Goal: Transaction & Acquisition: Book appointment/travel/reservation

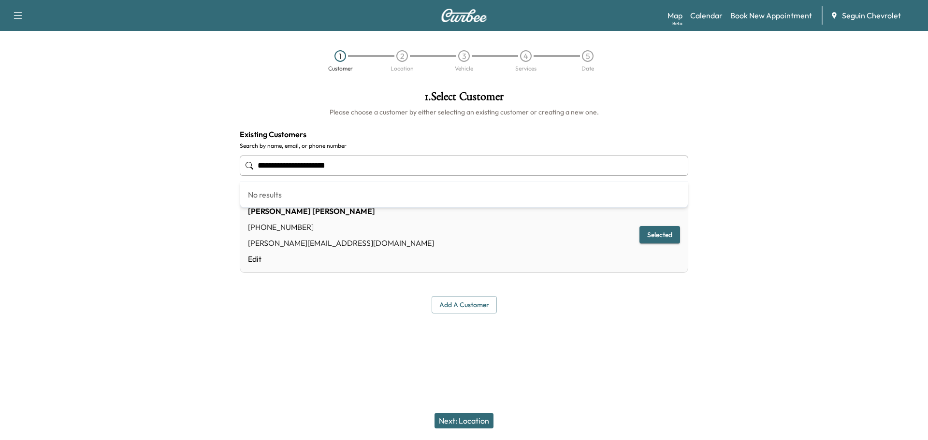
click at [397, 167] on input "**********" at bounding box center [464, 166] width 448 height 20
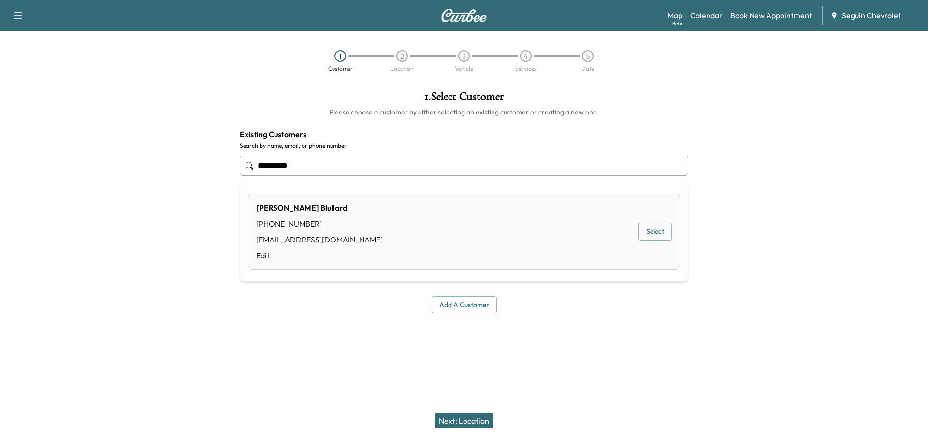
click at [653, 229] on button "Select" at bounding box center [654, 232] width 33 height 18
click at [285, 165] on input "**********" at bounding box center [464, 166] width 448 height 20
click at [283, 206] on div "[PERSON_NAME]" at bounding box center [319, 208] width 127 height 12
type input "**********"
click at [275, 209] on div "[PERSON_NAME]" at bounding box center [311, 211] width 127 height 12
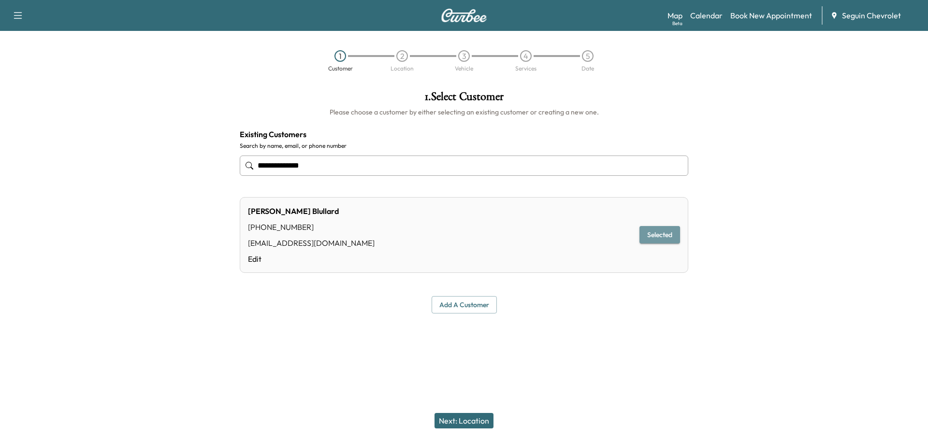
click at [656, 233] on button "Selected" at bounding box center [659, 235] width 41 height 18
click at [476, 419] on button "Next: Location" at bounding box center [463, 420] width 59 height 15
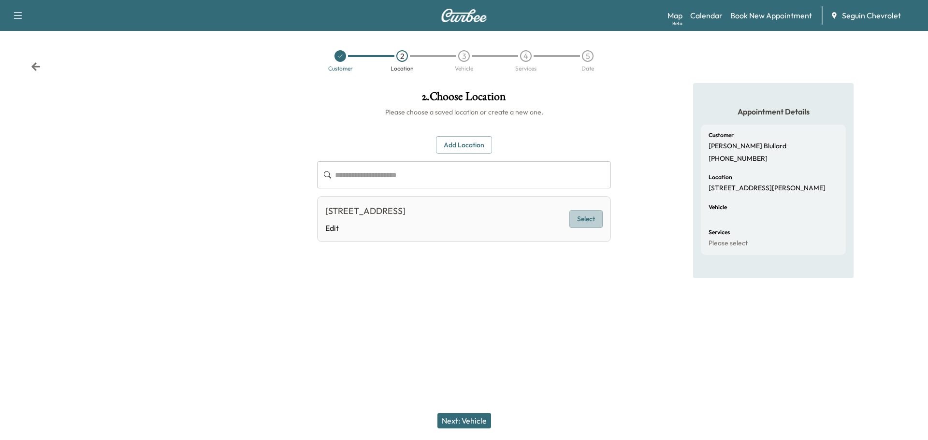
click at [578, 224] on button "Select" at bounding box center [585, 219] width 33 height 18
click at [474, 419] on button "Next: Vehicle" at bounding box center [464, 420] width 54 height 15
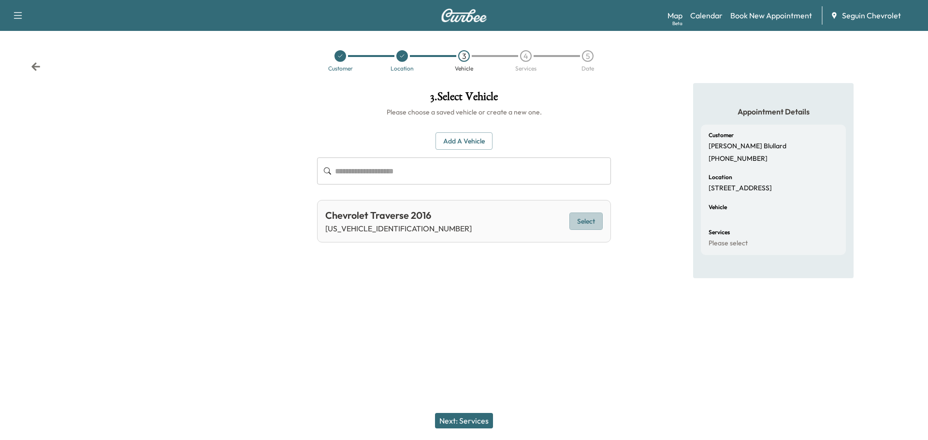
click at [594, 223] on button "Select" at bounding box center [585, 222] width 33 height 18
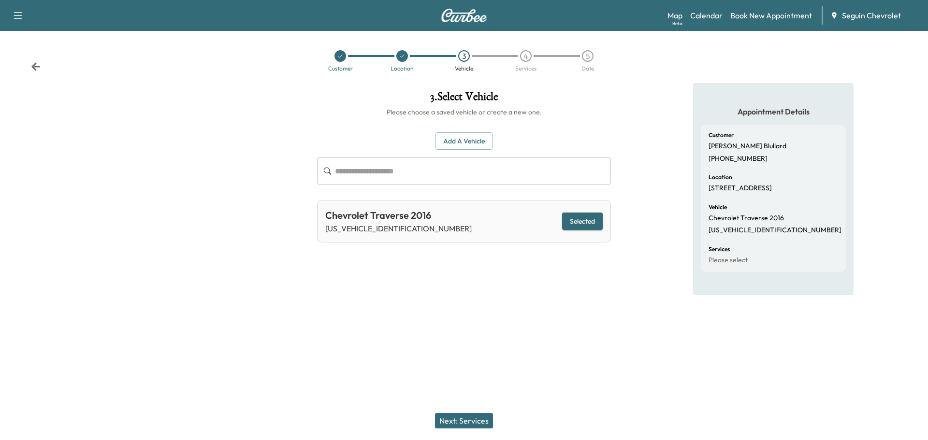
click at [479, 423] on button "Next: Services" at bounding box center [464, 420] width 58 height 15
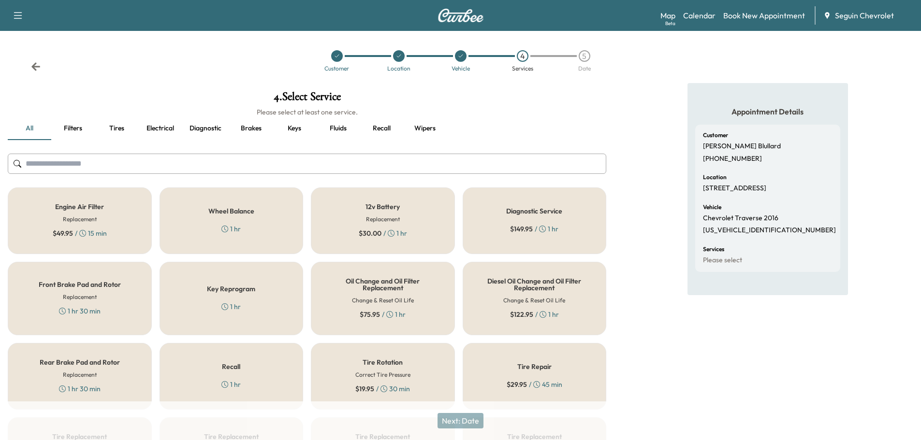
click at [260, 370] on div "Recall 1 hr" at bounding box center [231, 376] width 144 height 67
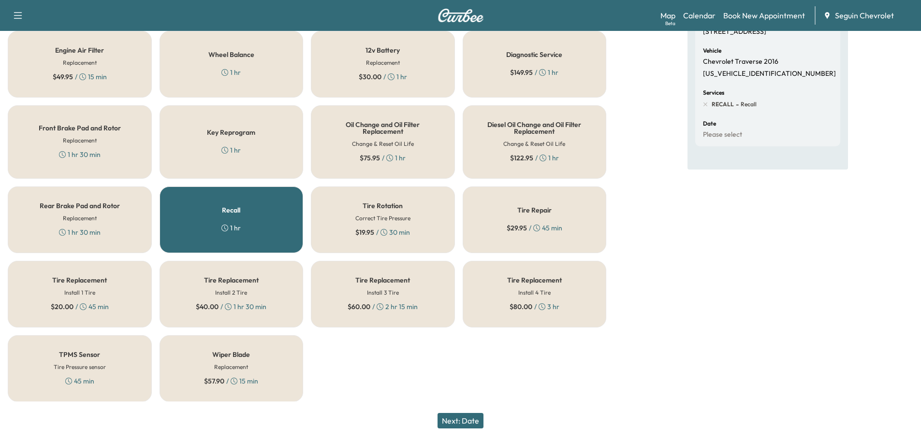
scroll to position [157, 0]
click at [471, 422] on button "Next: Date" at bounding box center [460, 420] width 46 height 15
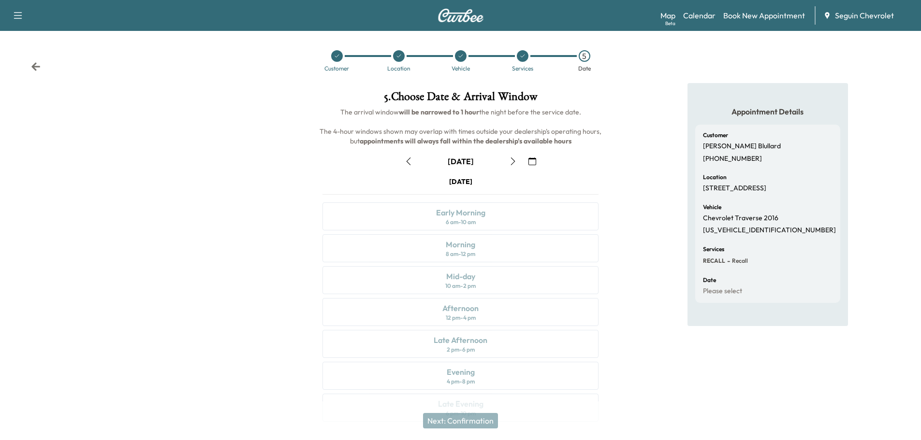
click at [535, 164] on icon "button" at bounding box center [532, 162] width 8 height 8
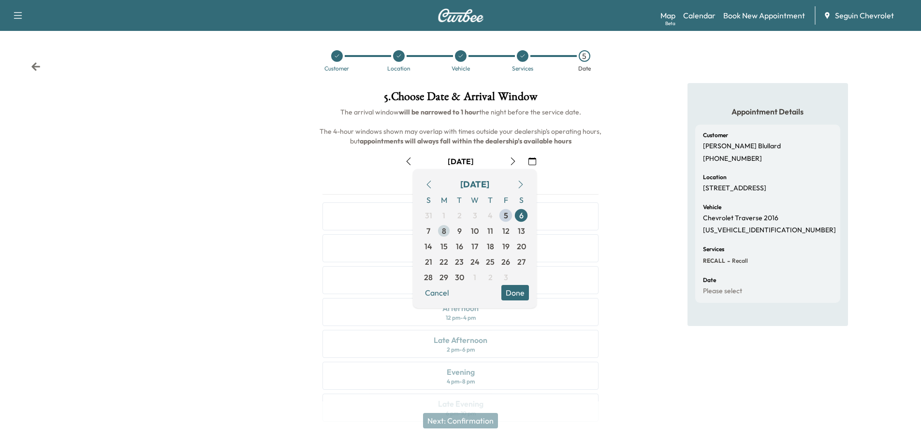
click at [445, 228] on span "8" at bounding box center [444, 231] width 4 height 12
click at [519, 291] on button "Done" at bounding box center [515, 292] width 28 height 15
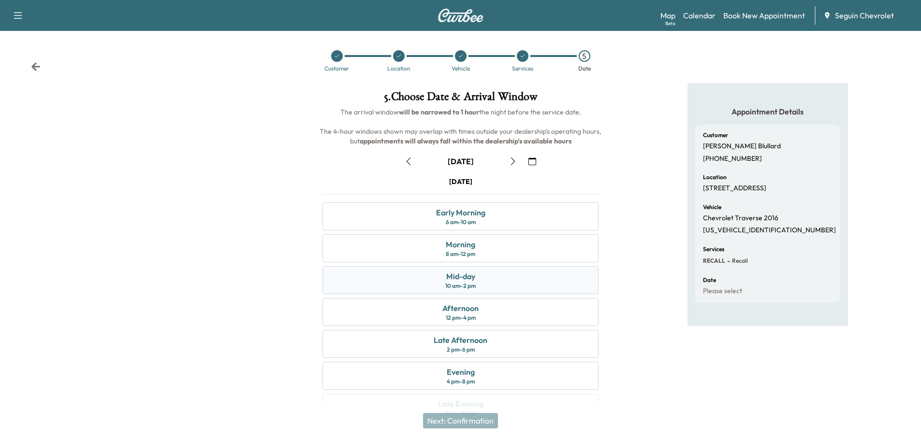
click at [502, 282] on div "Mid-day 10 am - 2 pm" at bounding box center [460, 280] width 276 height 28
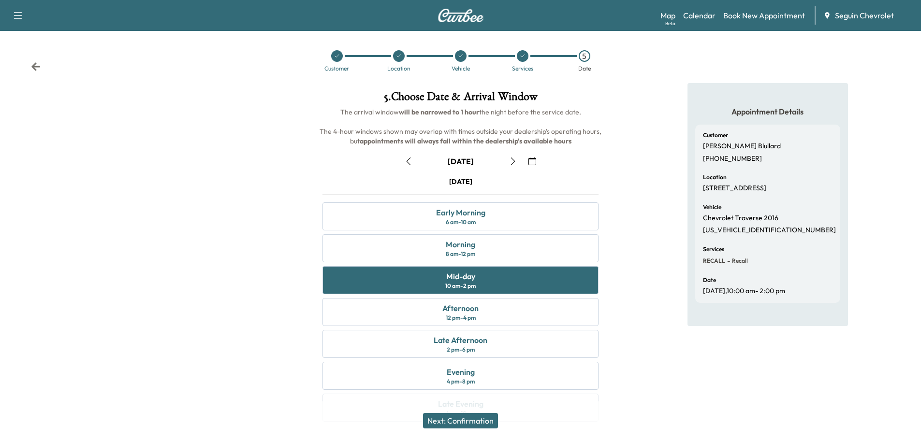
click at [476, 415] on button "Next: Confirmation" at bounding box center [460, 420] width 75 height 15
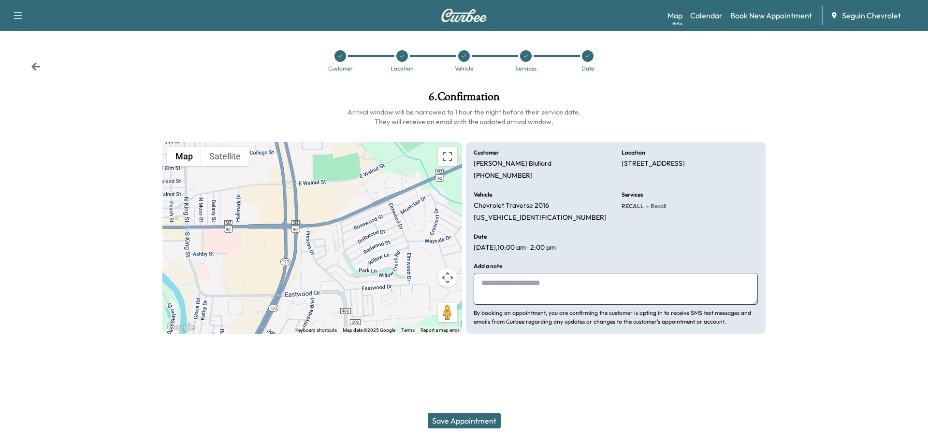
click at [530, 293] on textarea at bounding box center [616, 289] width 284 height 32
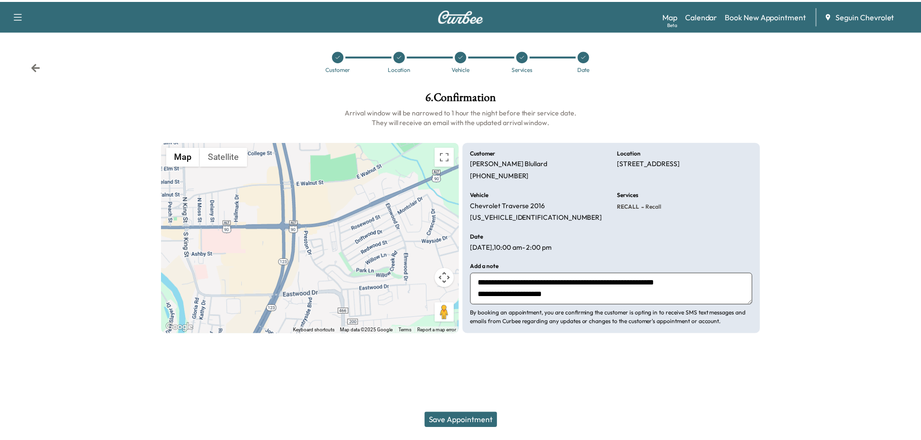
scroll to position [19, 0]
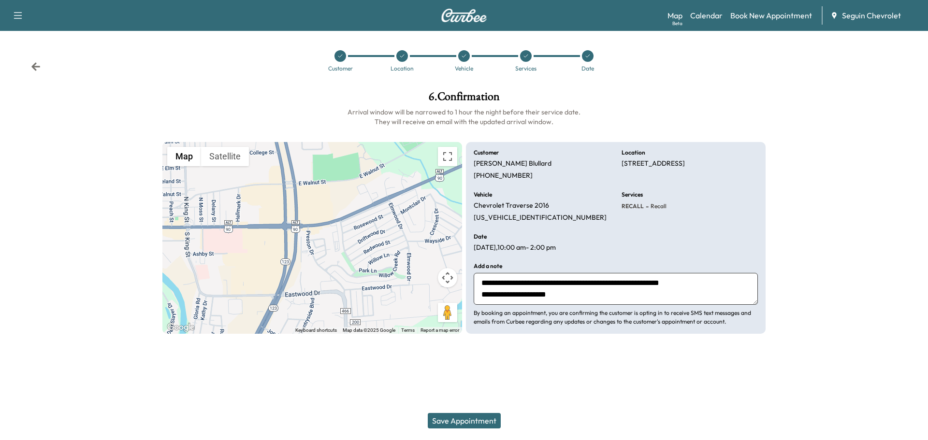
click at [563, 288] on textarea "**********" at bounding box center [616, 289] width 284 height 32
type textarea "**********"
click at [475, 420] on button "Save Appointment" at bounding box center [464, 420] width 73 height 15
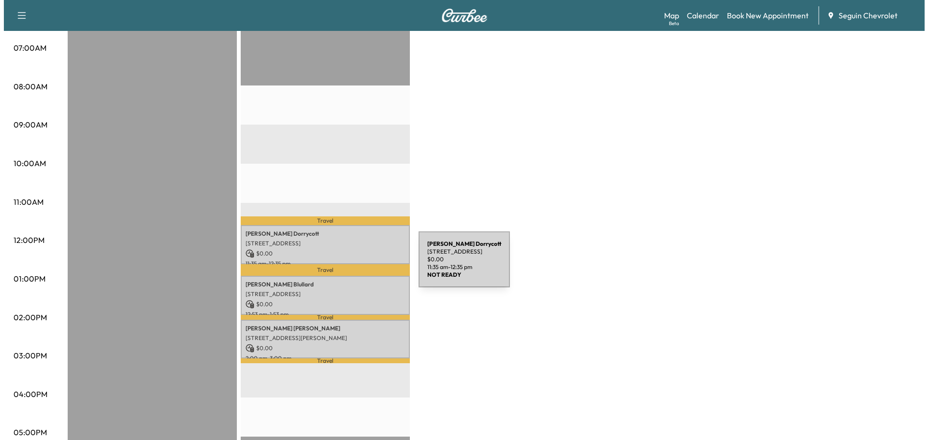
scroll to position [242, 0]
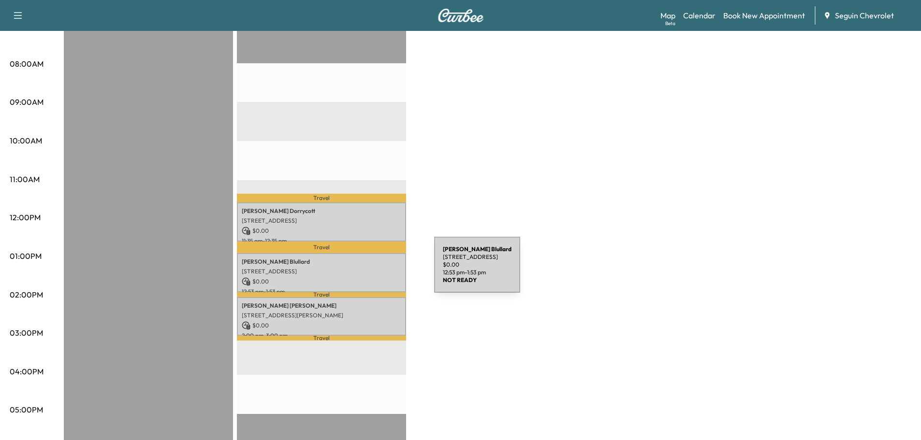
click at [361, 271] on p "[STREET_ADDRESS]" at bounding box center [321, 272] width 159 height 8
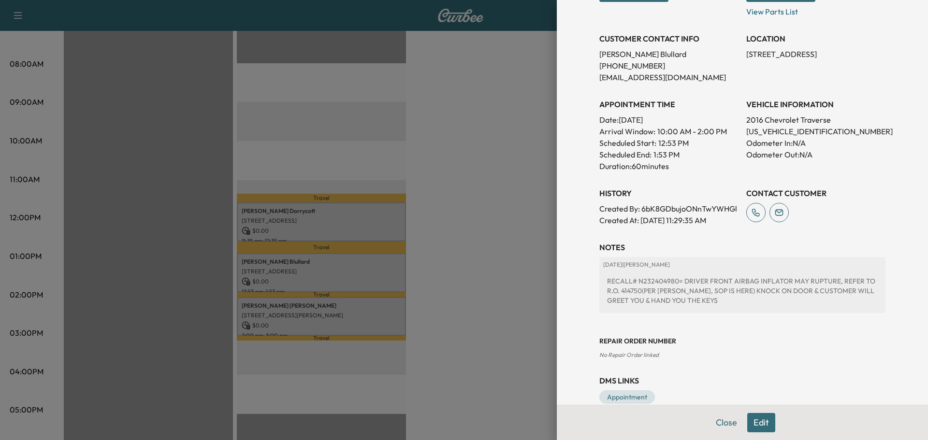
scroll to position [193, 0]
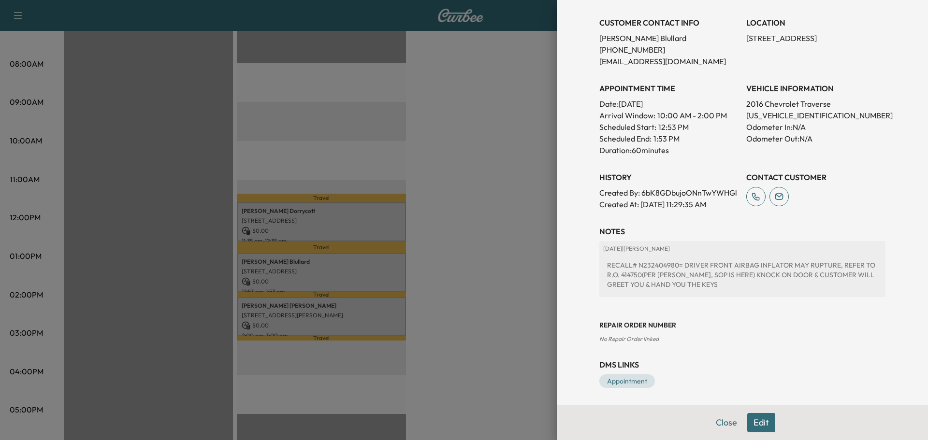
click at [562, 237] on div "Appointment Details Services RECALL - PERFORM RECALL. VERIFIED OPEN RECALL: $ 0…" at bounding box center [742, 220] width 371 height 440
click at [492, 277] on div at bounding box center [464, 220] width 928 height 440
